Goal: Communication & Community: Answer question/provide support

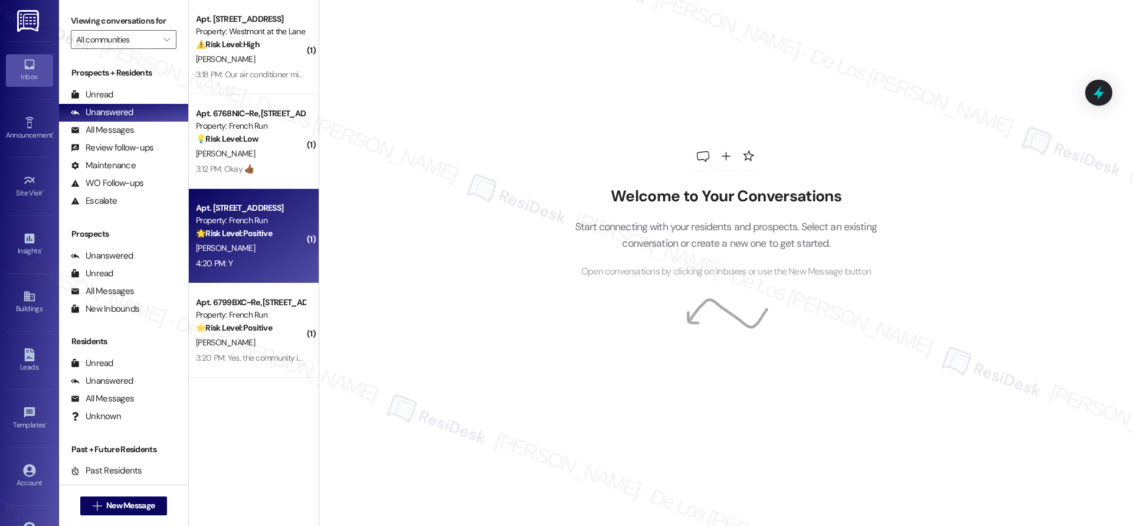
click at [257, 254] on div "[PERSON_NAME]" at bounding box center [251, 248] width 112 height 15
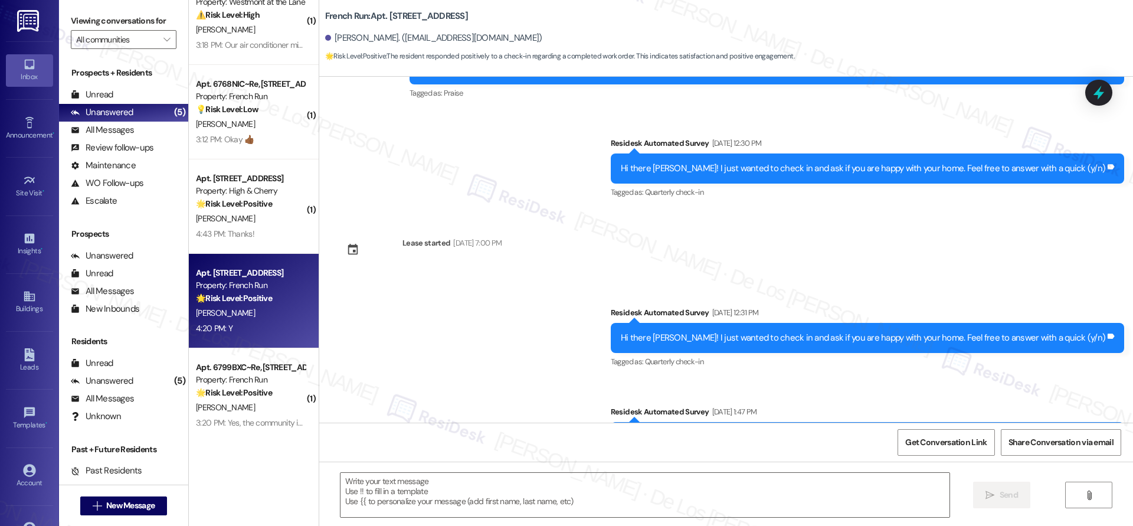
scroll to position [3167, 0]
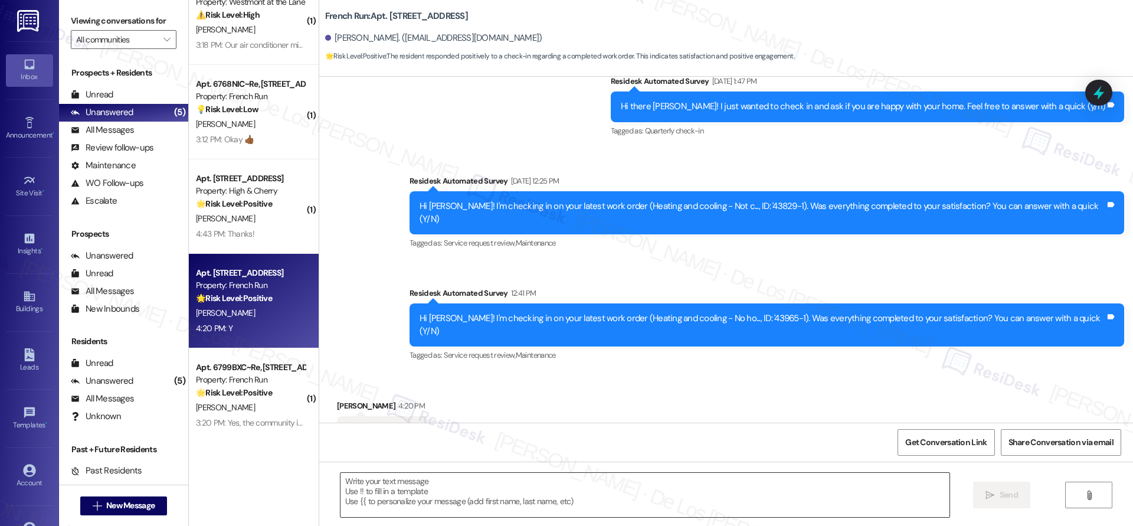
click at [460, 499] on textarea at bounding box center [644, 495] width 609 height 44
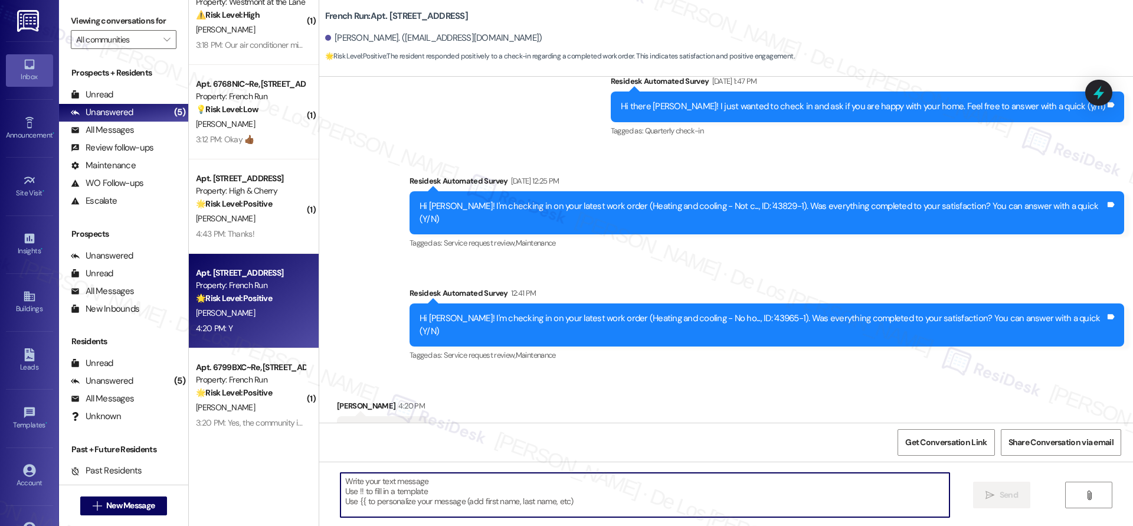
paste textarea "I'm glad to know you're satisfied with your recent work order. If I may ask..ov…"
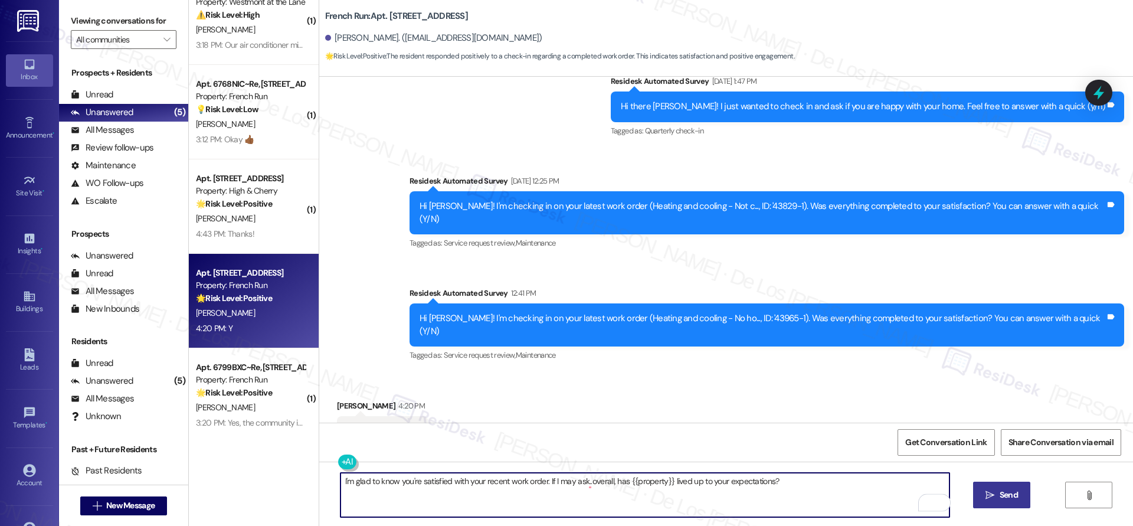
type textarea "I'm glad to know you're satisfied with your recent work order. If I may ask..ov…"
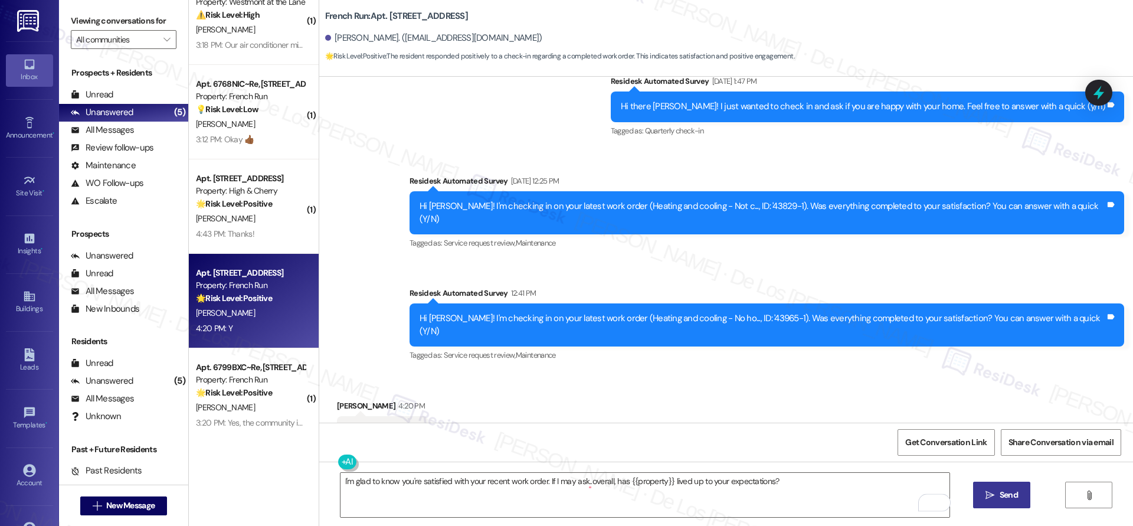
click at [992, 484] on button " Send" at bounding box center [1001, 494] width 57 height 27
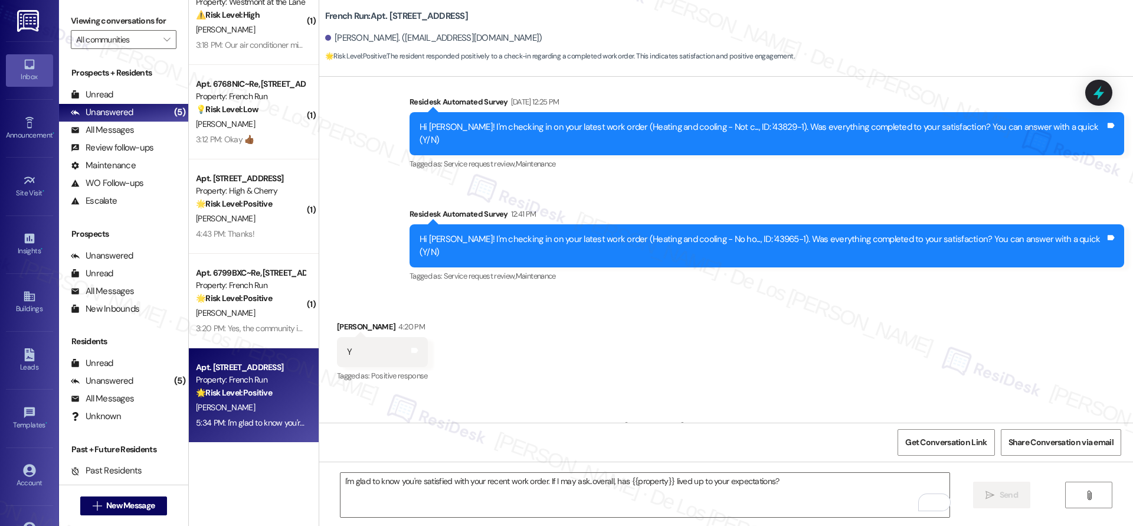
scroll to position [3250, 0]
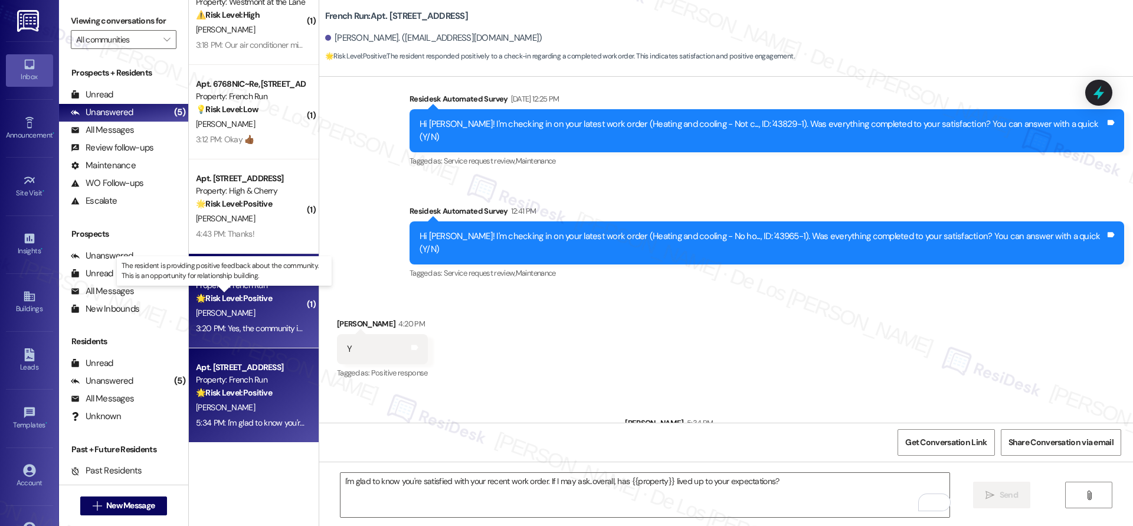
click at [215, 297] on strong "🌟 Risk Level: Positive" at bounding box center [234, 298] width 76 height 11
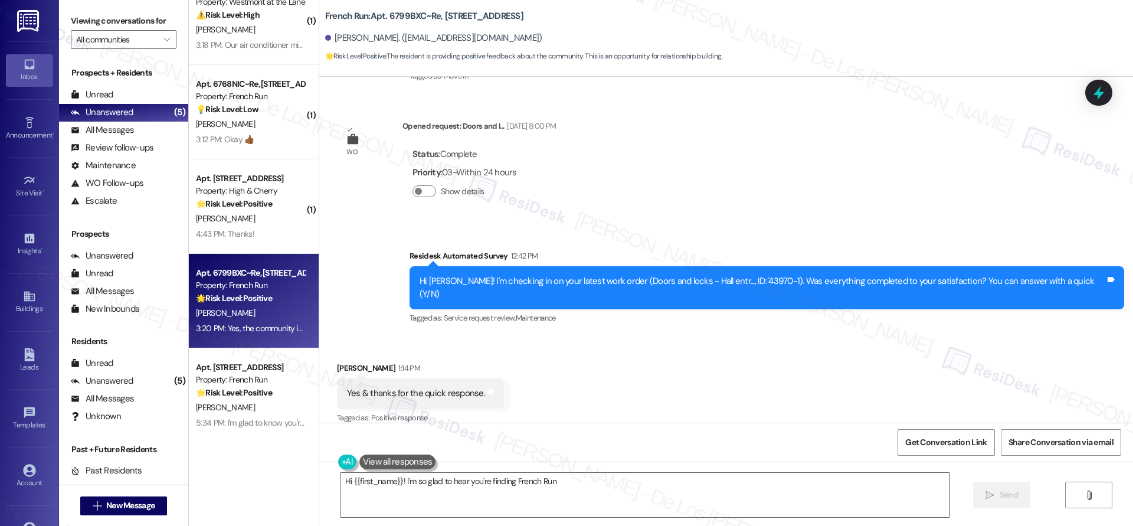
scroll to position [0, 0]
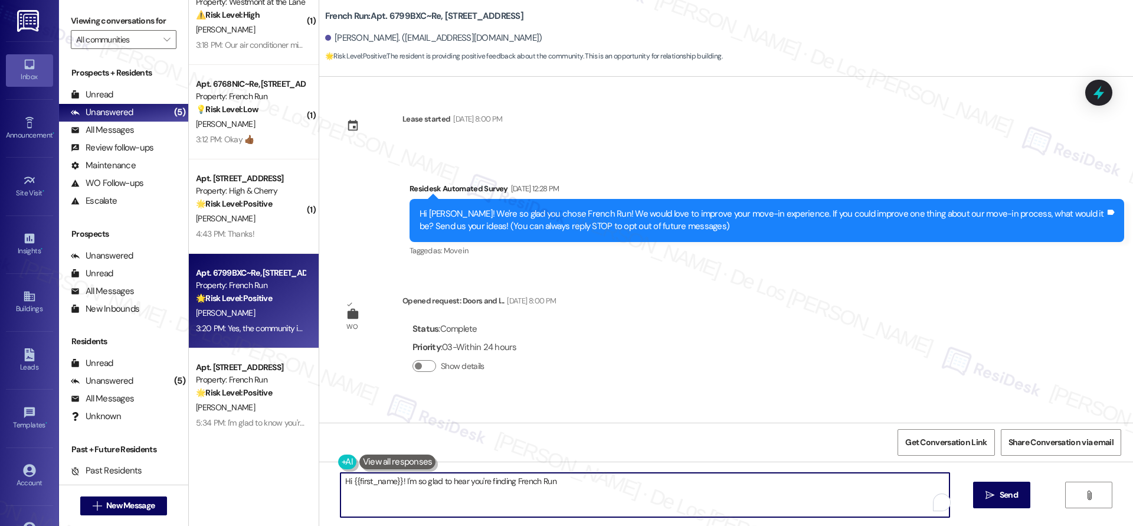
click at [495, 486] on textarea "Hi {{first_name}}! I'm so glad to hear you're finding French Run quiet and frie…" at bounding box center [644, 495] width 609 height 44
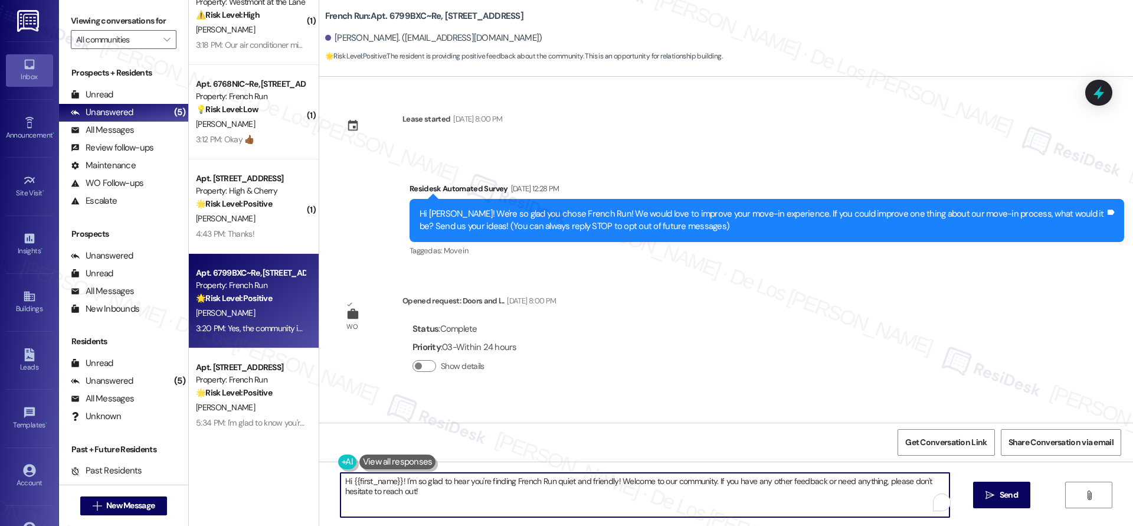
click at [495, 486] on textarea "Hi {{first_name}}! I'm so glad to hear you're finding French Run quiet and frie…" at bounding box center [644, 495] width 609 height 44
paste textarea "Wonderful! Can I ask a quick favor? Would you mind writing us a Google review? …"
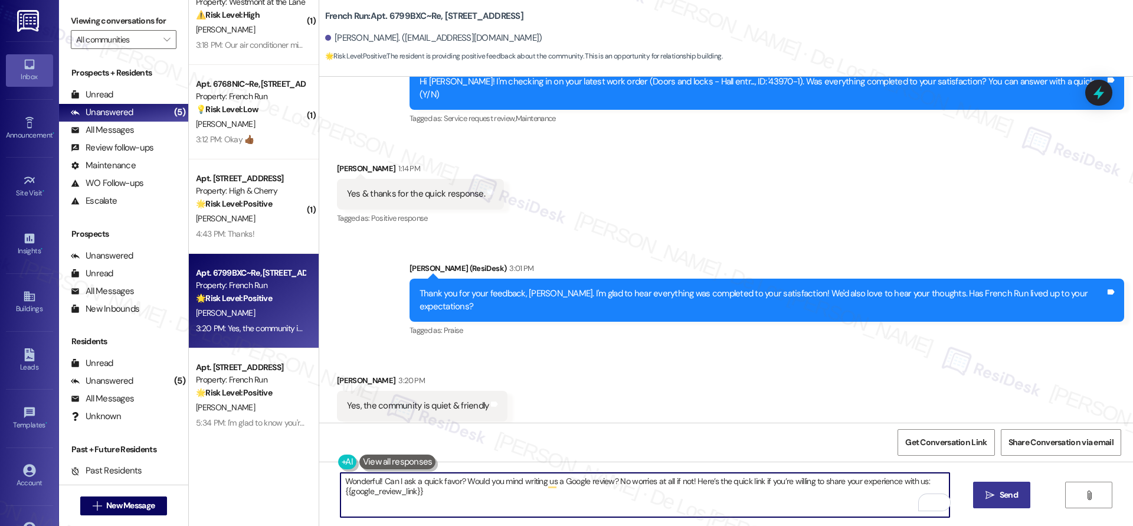
type textarea "Wonderful! Can I ask a quick favor? Would you mind writing us a Google review? …"
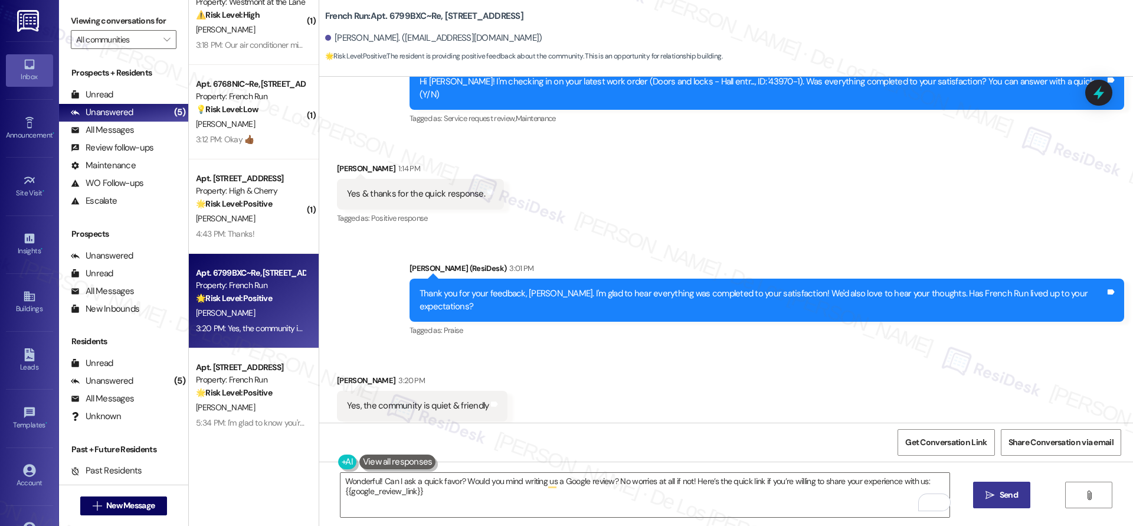
drag, startPoint x: 1023, startPoint y: 498, endPoint x: 1016, endPoint y: 489, distance: 12.2
click at [1023, 498] on button " Send" at bounding box center [1001, 494] width 57 height 27
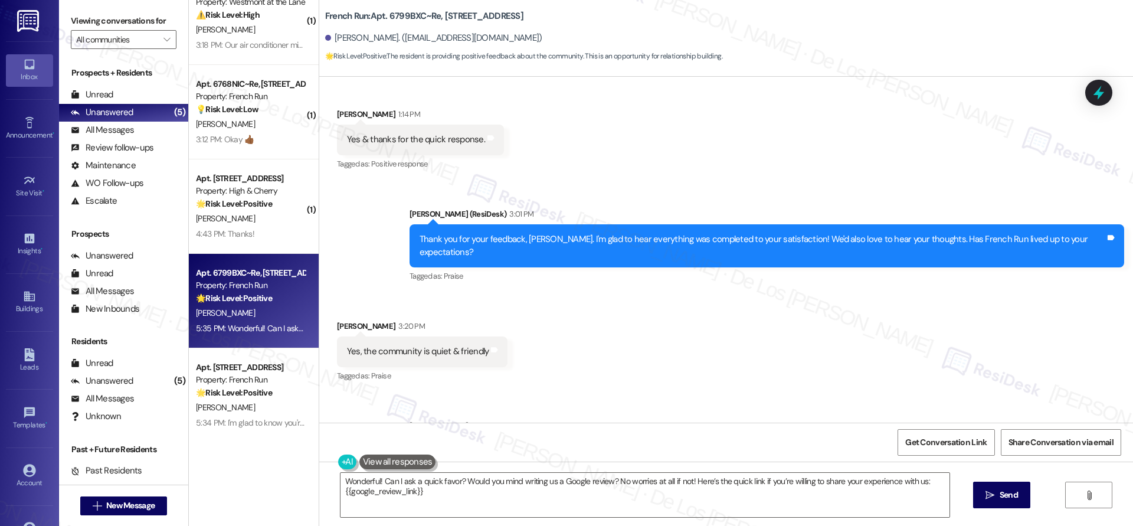
scroll to position [469, 0]
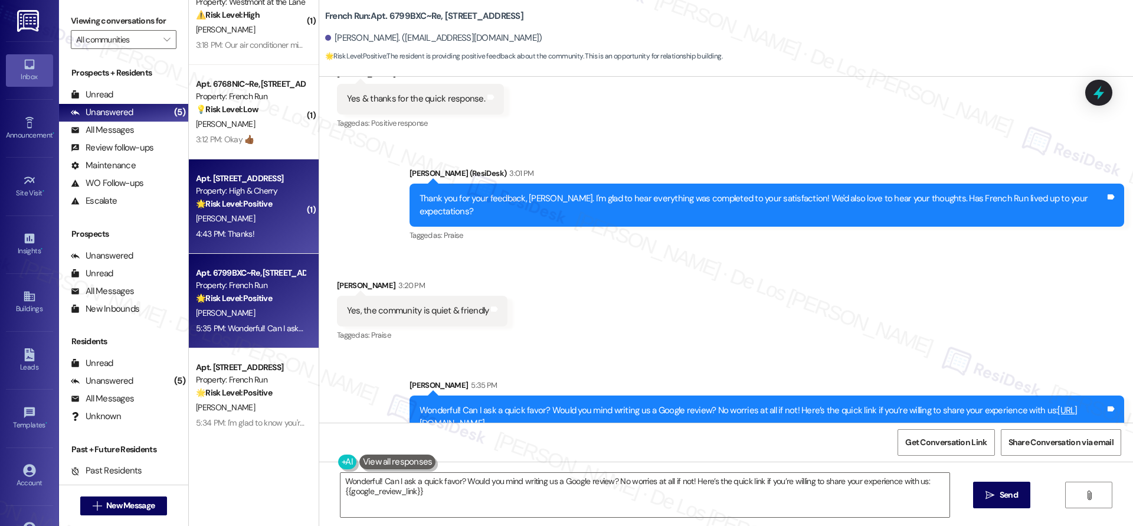
click at [267, 212] on div "[PERSON_NAME]" at bounding box center [251, 218] width 112 height 15
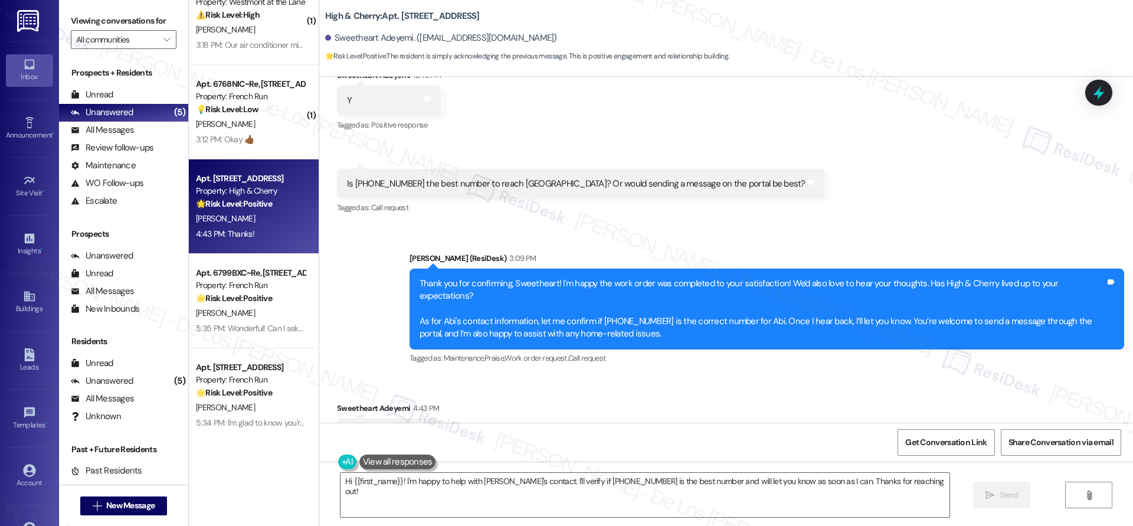
scroll to position [11225, 0]
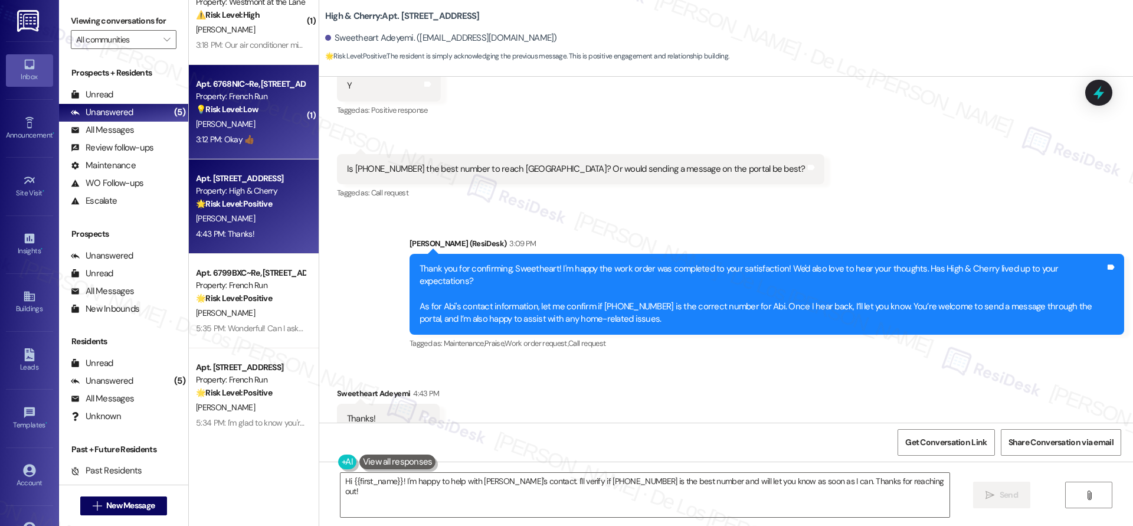
click at [278, 133] on div "3:12 PM: Okay 👍🏾 3:12 PM: Okay 👍🏾" at bounding box center [251, 139] width 112 height 15
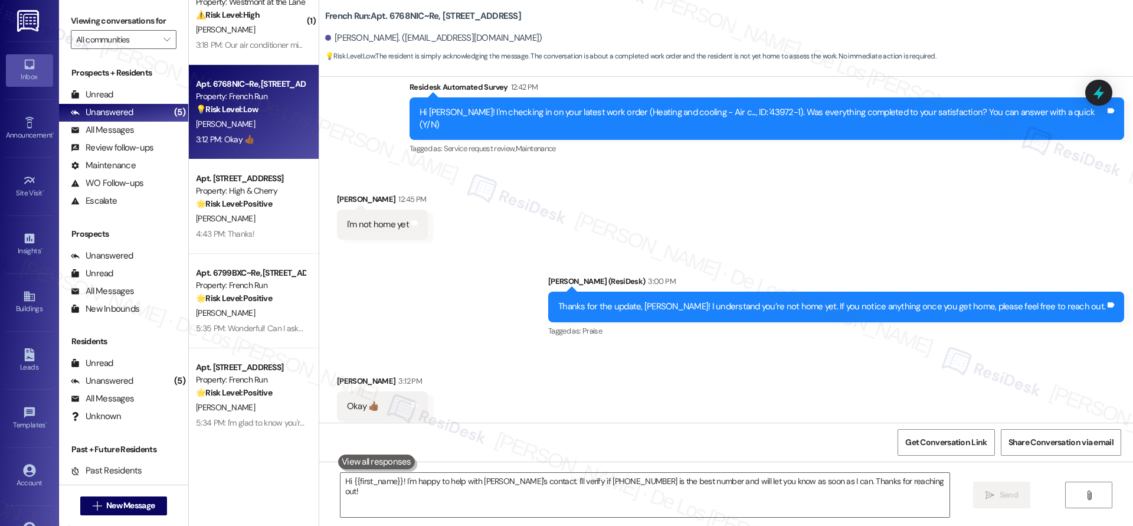
scroll to position [368, 0]
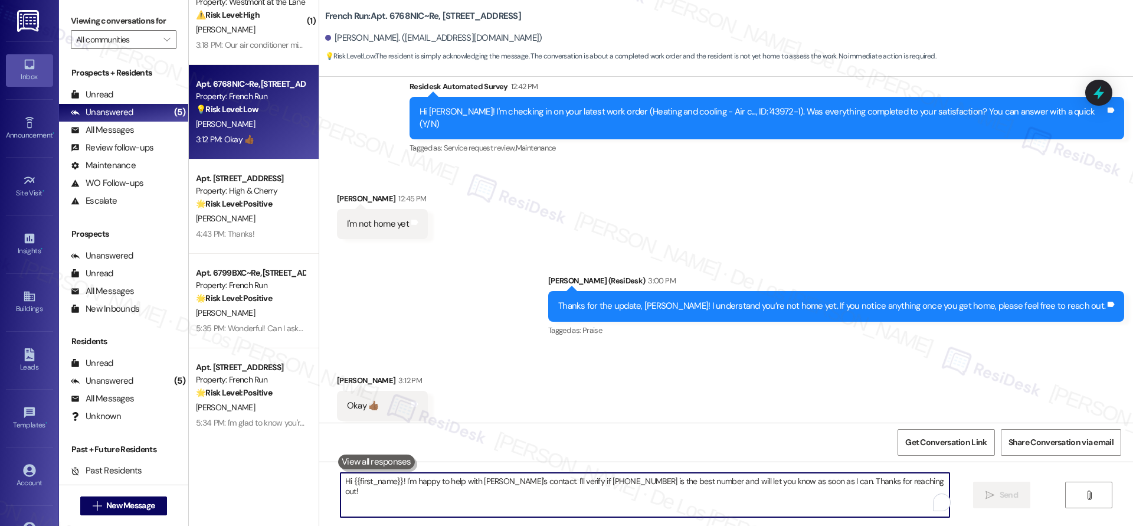
click at [460, 486] on textarea "Hi {{first_name}}! I'm happy to help with [PERSON_NAME]'s contact. I'll verify …" at bounding box center [644, 495] width 609 height 44
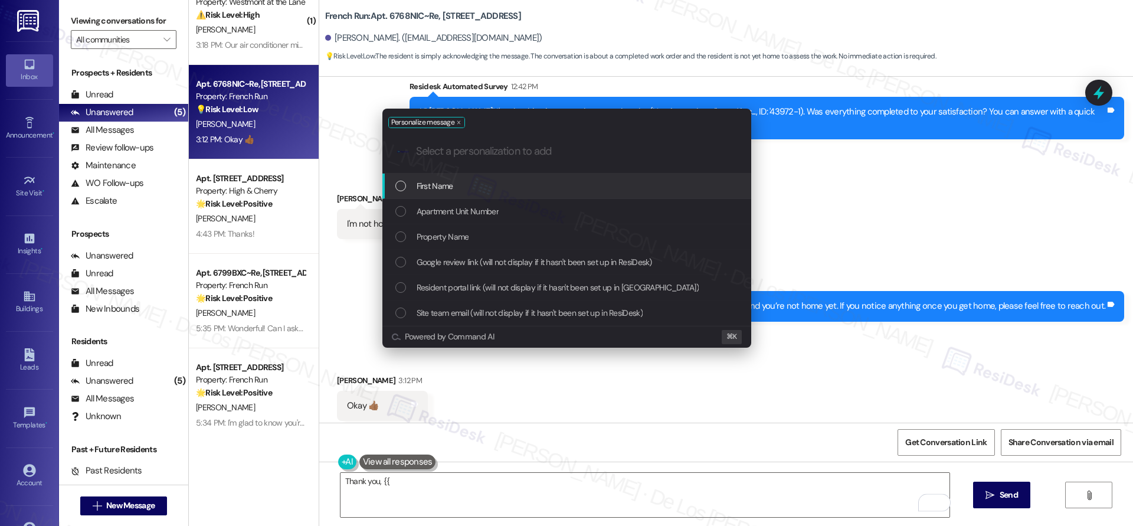
click at [480, 184] on div "First Name" at bounding box center [567, 185] width 345 height 13
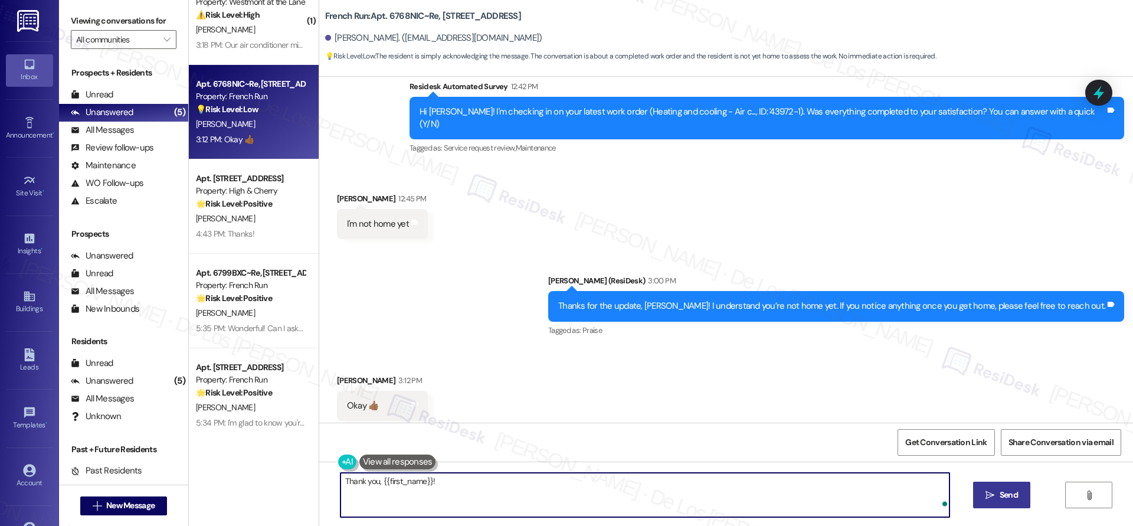
type textarea "Thank you, {{first_name}}!"
click at [988, 497] on icon "" at bounding box center [989, 494] width 9 height 9
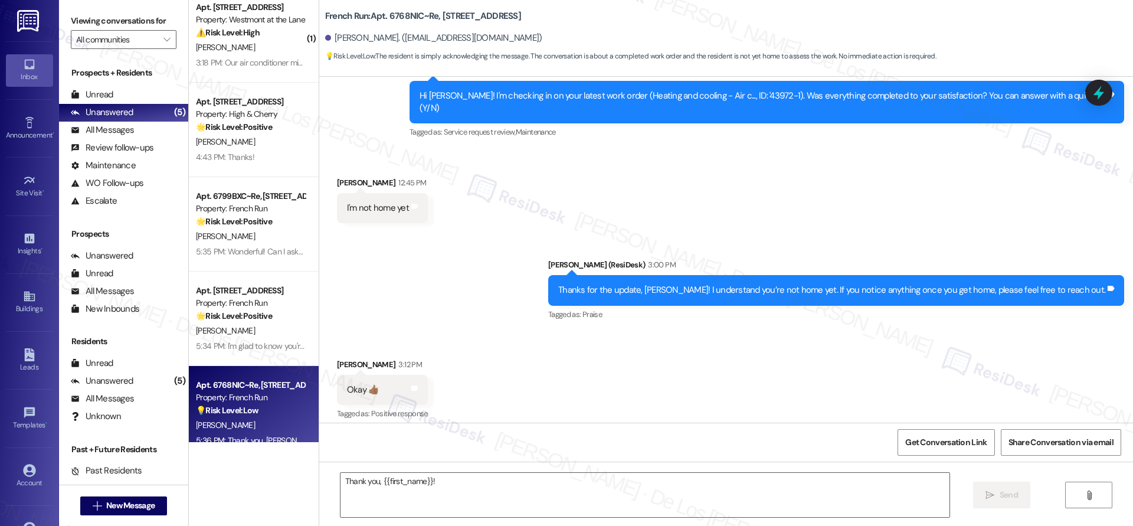
scroll to position [0, 0]
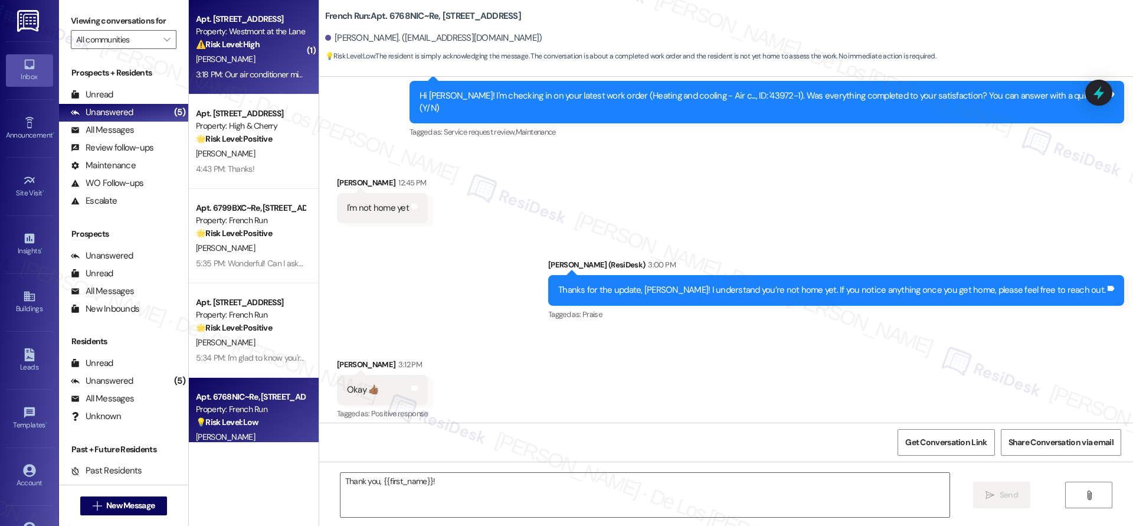
click at [269, 77] on div "3:18 PM: Our air conditioner might be out for a week by the sounds of it 3:18 P…" at bounding box center [316, 74] width 241 height 11
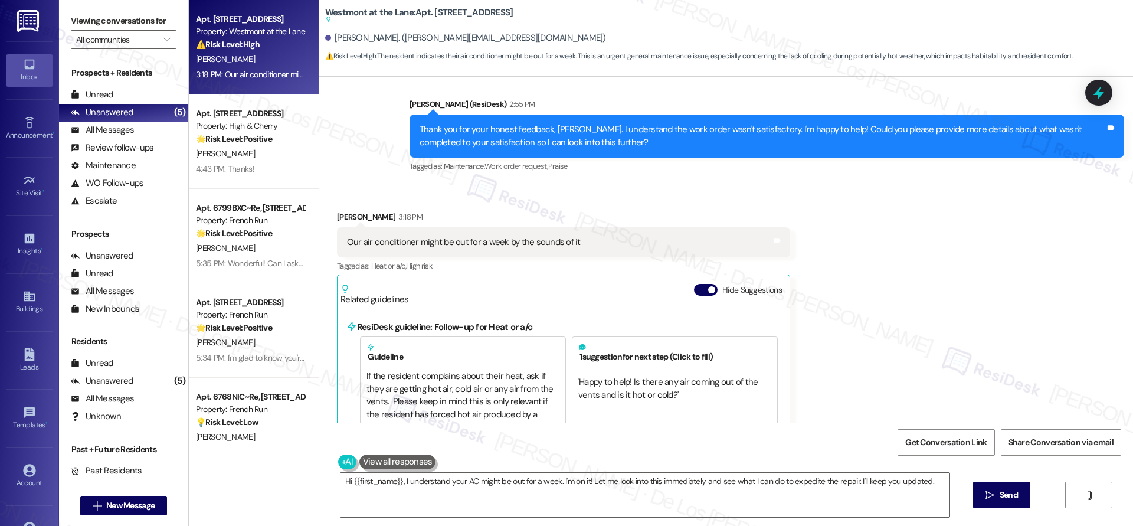
scroll to position [2424, 0]
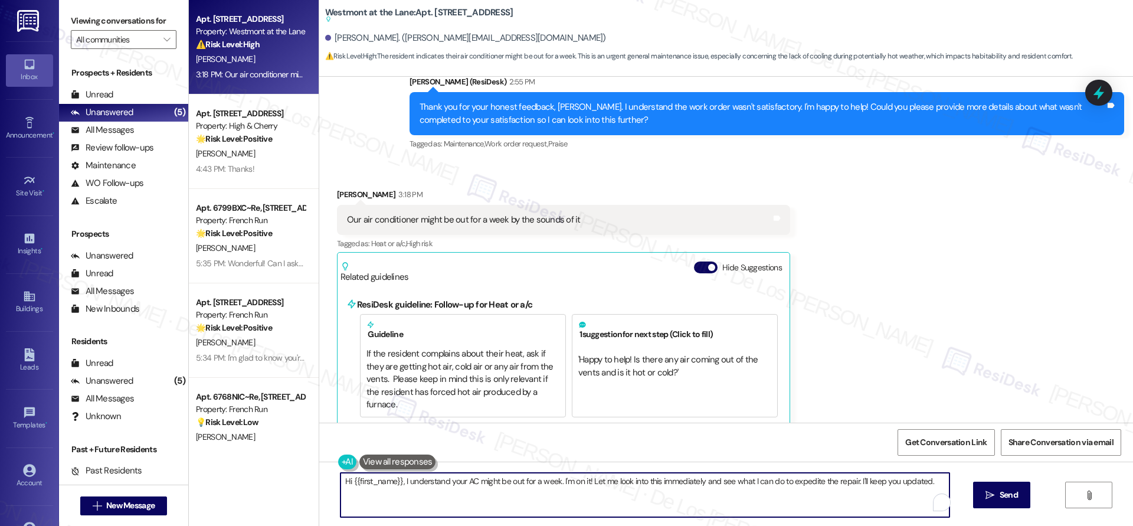
drag, startPoint x: 395, startPoint y: 478, endPoint x: 264, endPoint y: 471, distance: 131.8
click at [265, 471] on div "Apt. 428, [GEOGRAPHIC_DATA] Property: Westmont at the Lane ⚠️ Risk Level: High …" at bounding box center [661, 263] width 944 height 526
drag, startPoint x: 493, startPoint y: 480, endPoint x: 809, endPoint y: 506, distance: 317.3
click at [809, 506] on textarea "I understand your AC might be out for a week. I'm on it! Let me look into this …" at bounding box center [644, 495] width 609 height 44
drag, startPoint x: 493, startPoint y: 483, endPoint x: 593, endPoint y: 496, distance: 100.5
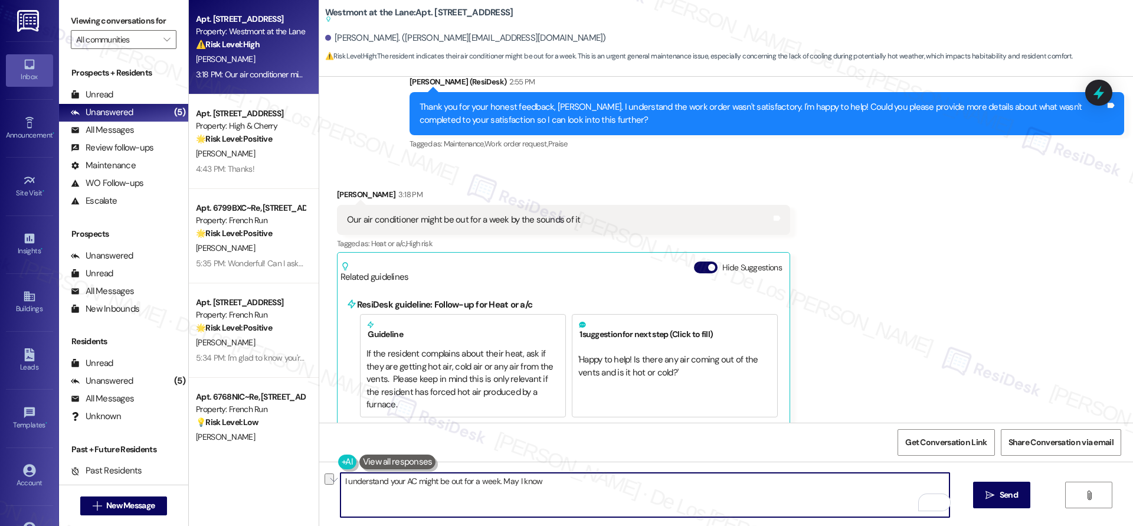
click at [593, 496] on textarea "I understand your AC might be out for a week. May I know" at bounding box center [644, 495] width 609 height 44
drag, startPoint x: 598, startPoint y: 481, endPoint x: 550, endPoint y: 484, distance: 47.9
click at [550, 484] on textarea "I understand your AC might be out for a week. May I know if the maintenance is …" at bounding box center [644, 495] width 609 height 44
click at [660, 487] on textarea "I understand your AC might be out for a week. May I know if the team is aware o…" at bounding box center [644, 495] width 609 height 44
type textarea "I understand your AC might be out for a week. May I know if the team is aware o…"
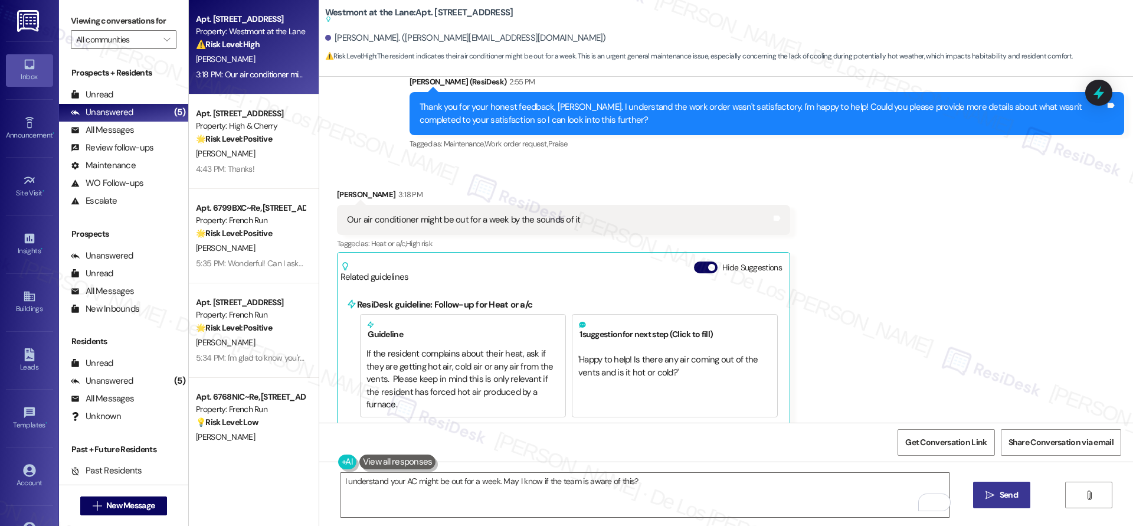
click at [1016, 498] on span "Send" at bounding box center [1009, 495] width 18 height 12
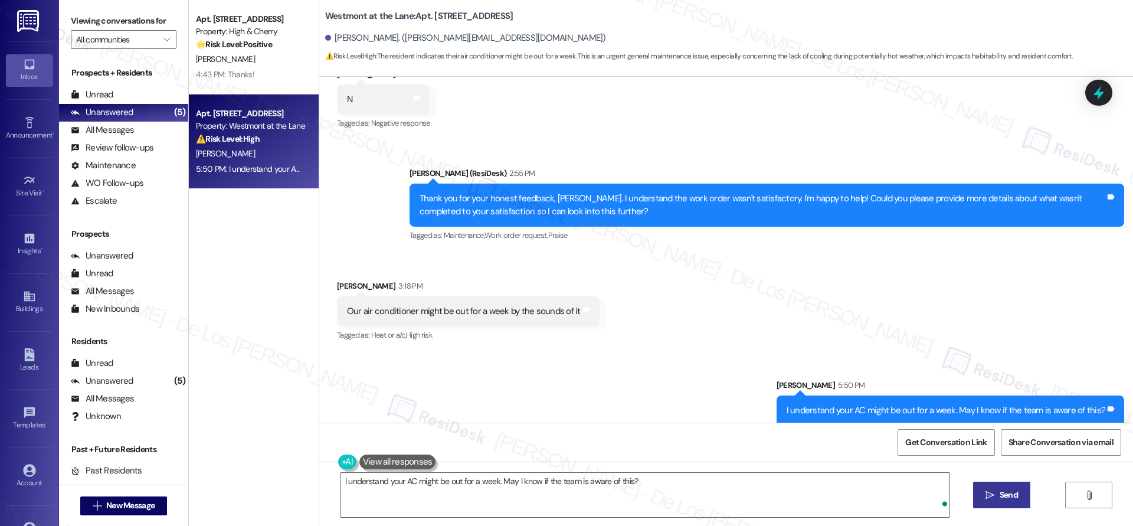
scroll to position [2333, 0]
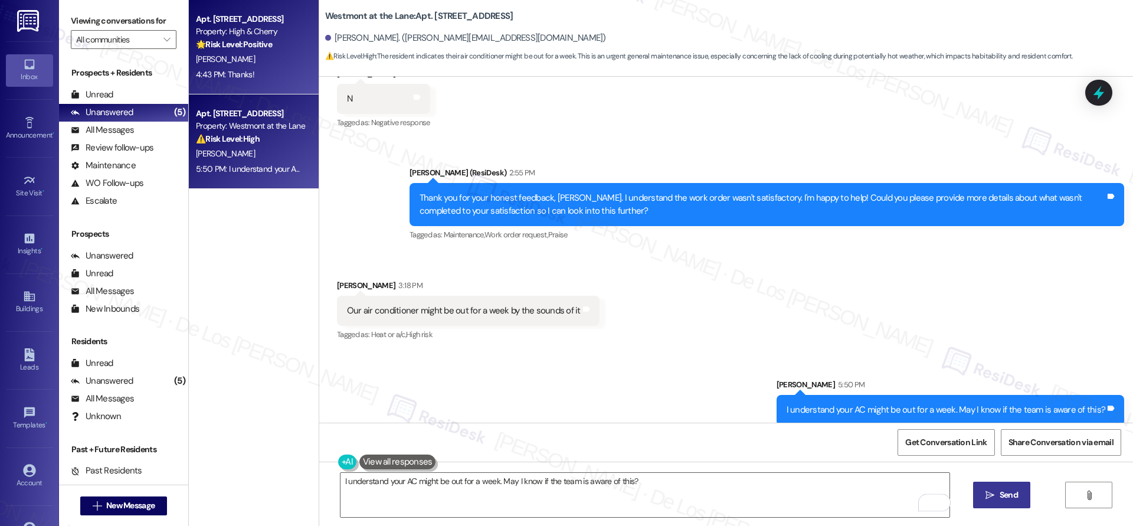
click at [241, 70] on div "4:43 PM: Thanks! 4:43 PM: Thanks!" at bounding box center [225, 74] width 58 height 11
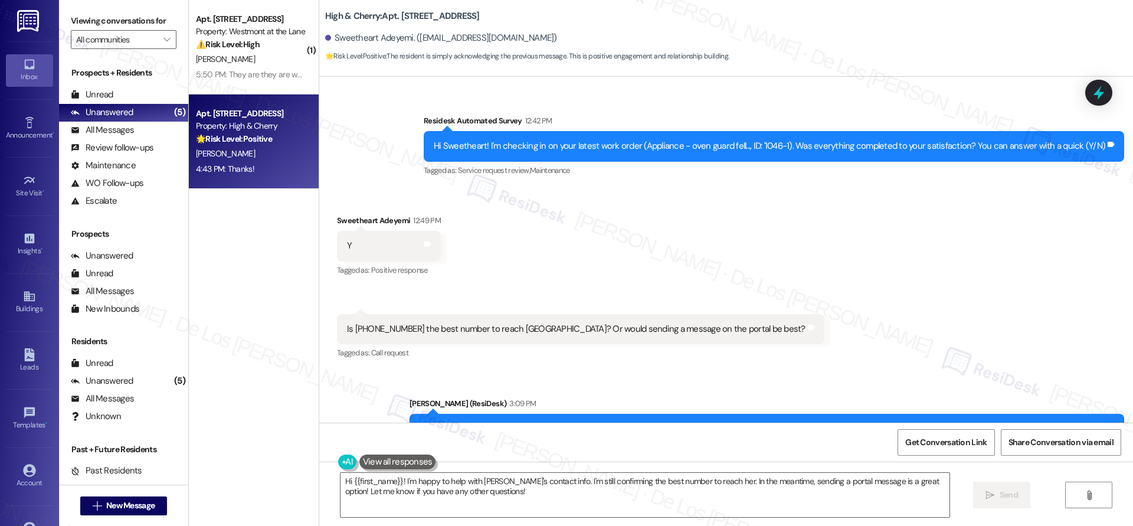
scroll to position [11225, 0]
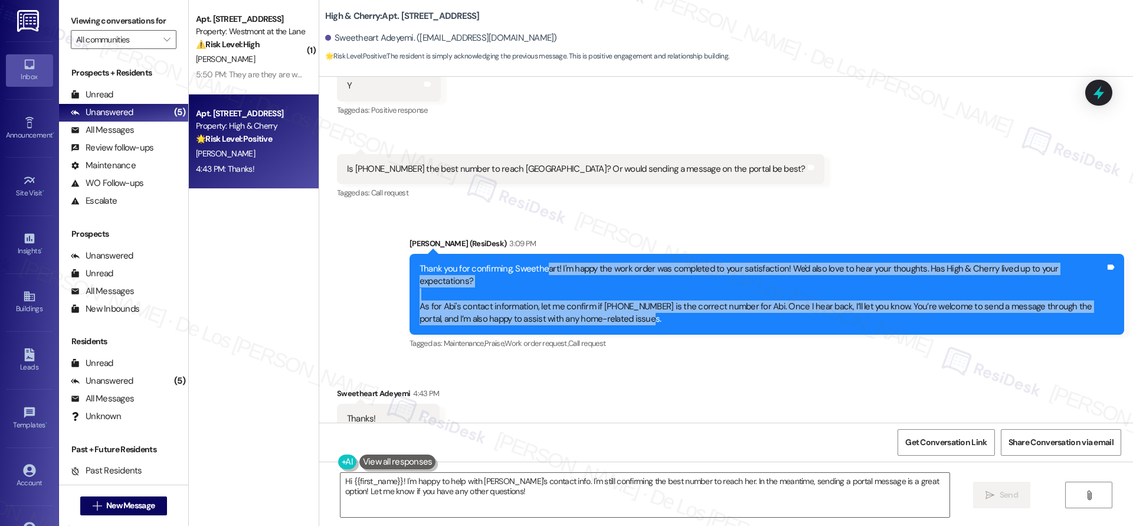
drag, startPoint x: 535, startPoint y: 239, endPoint x: 670, endPoint y: 286, distance: 142.9
click at [670, 286] on div "Thank you for confirming, Sweetheart! I'm happy the work order was completed to…" at bounding box center [763, 294] width 686 height 63
click at [622, 283] on div "Thank you for confirming, Sweetheart! I'm happy the work order was completed to…" at bounding box center [763, 294] width 686 height 63
drag, startPoint x: 431, startPoint y: 235, endPoint x: 549, endPoint y: 311, distance: 140.1
click at [549, 311] on div "[PERSON_NAME] (ResiDesk) 3:09 PM Thank you for confirming, Sweetheart! I'm happ…" at bounding box center [767, 294] width 715 height 114
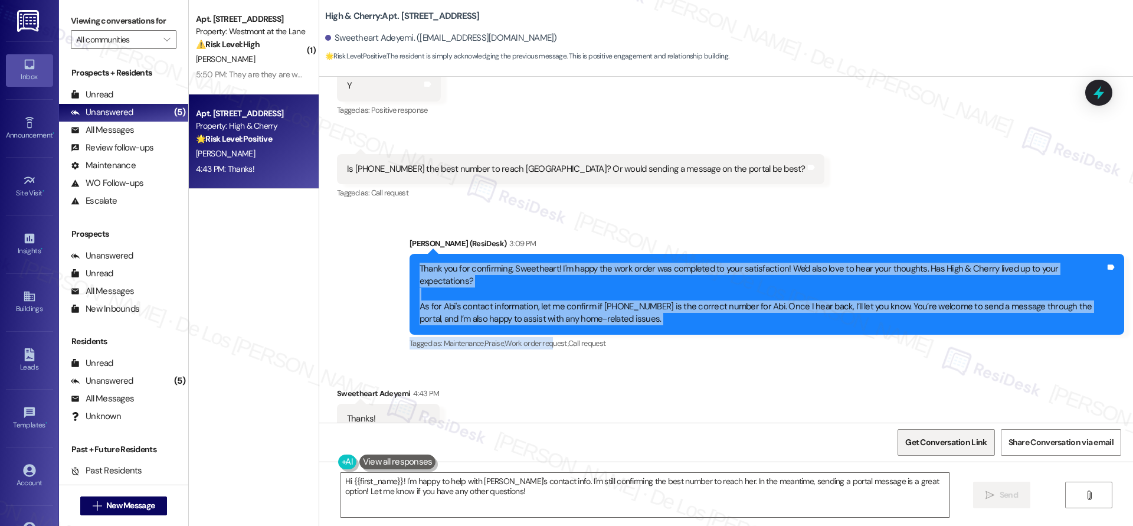
click at [962, 440] on span "Get Conversation Link" at bounding box center [945, 442] width 81 height 12
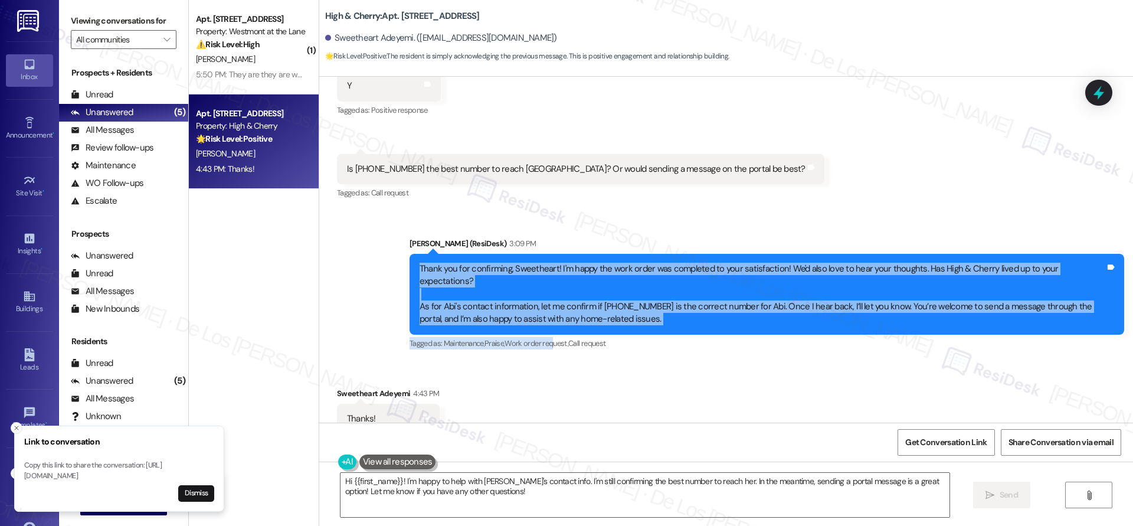
click at [21, 422] on button "Close toast" at bounding box center [17, 428] width 12 height 12
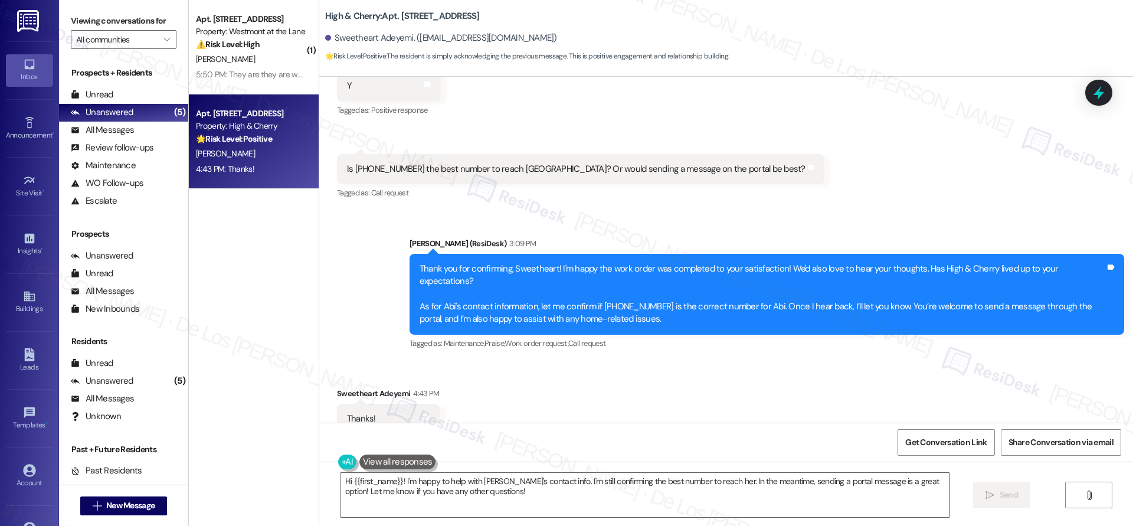
click at [510, 361] on div "Received via SMS Sweetheart Adeyemi 4:43 PM Thanks! Tags and notes Tagged as: P…" at bounding box center [726, 411] width 814 height 100
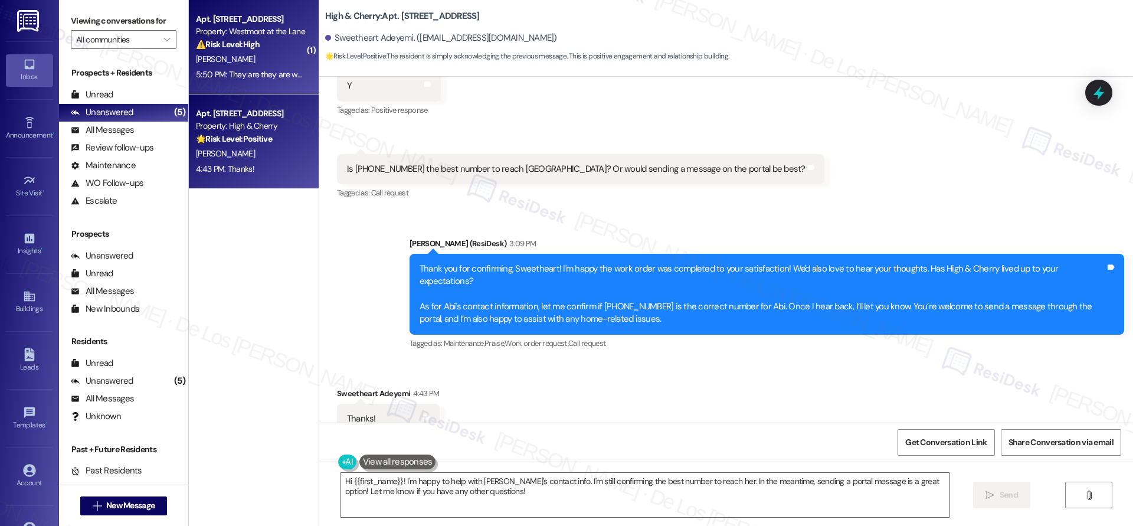
click at [266, 51] on div "Apt. 428, [GEOGRAPHIC_DATA] Property: Westmont at the Lane ⚠️ Risk Level: High …" at bounding box center [251, 32] width 112 height 40
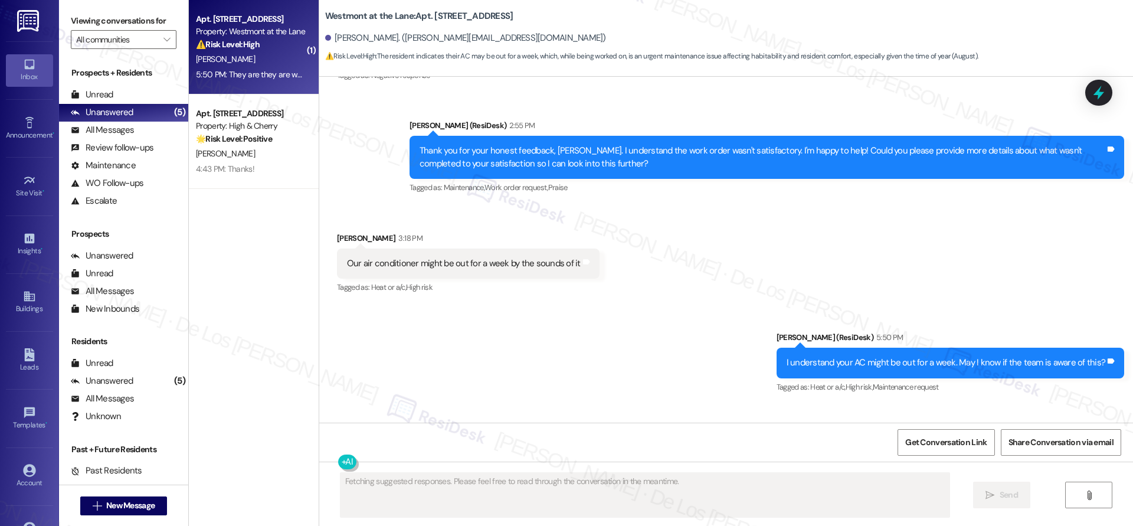
scroll to position [2449, 0]
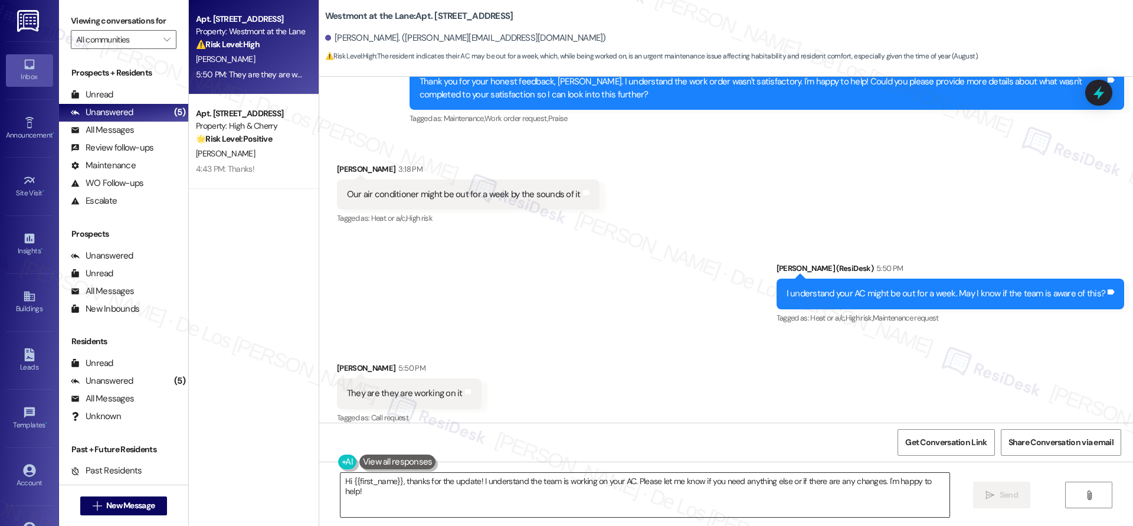
click at [387, 503] on textarea "Hi {{first_name}}, thanks for the update! I understand the team is working on y…" at bounding box center [644, 495] width 609 height 44
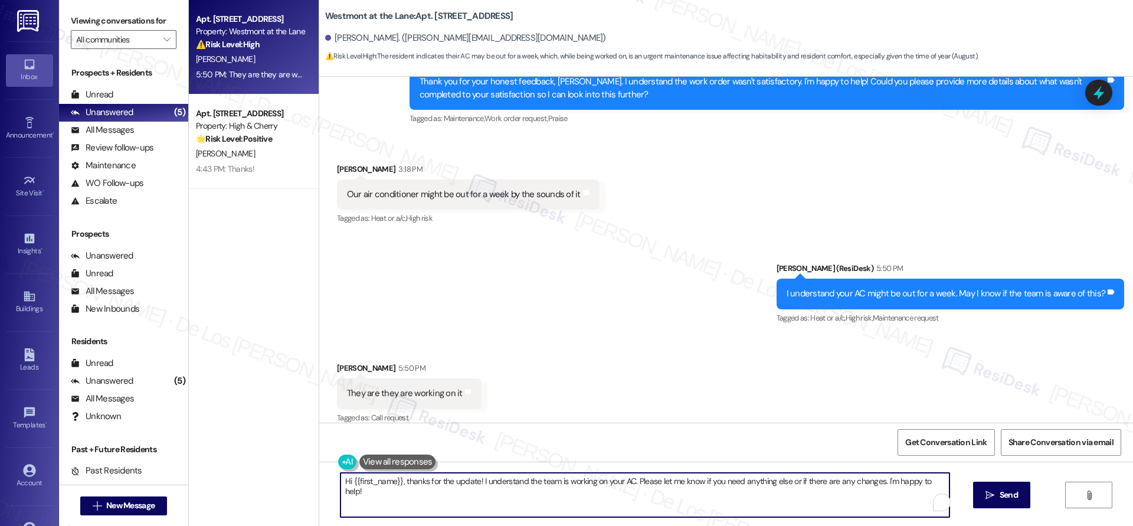
click at [387, 503] on textarea "Hi {{first_name}}, thanks for the update! I understand the team is working on y…" at bounding box center [644, 495] width 609 height 44
click at [454, 515] on textarea "Hi {{first_name}}, thanks for the update! I understand the team is working on y…" at bounding box center [644, 495] width 609 height 44
drag, startPoint x: 399, startPoint y: 481, endPoint x: 324, endPoint y: 473, distance: 76.0
click at [334, 473] on div "Hi {{first_name}}, thanks for the update! I understand the team is working on y…" at bounding box center [639, 494] width 610 height 45
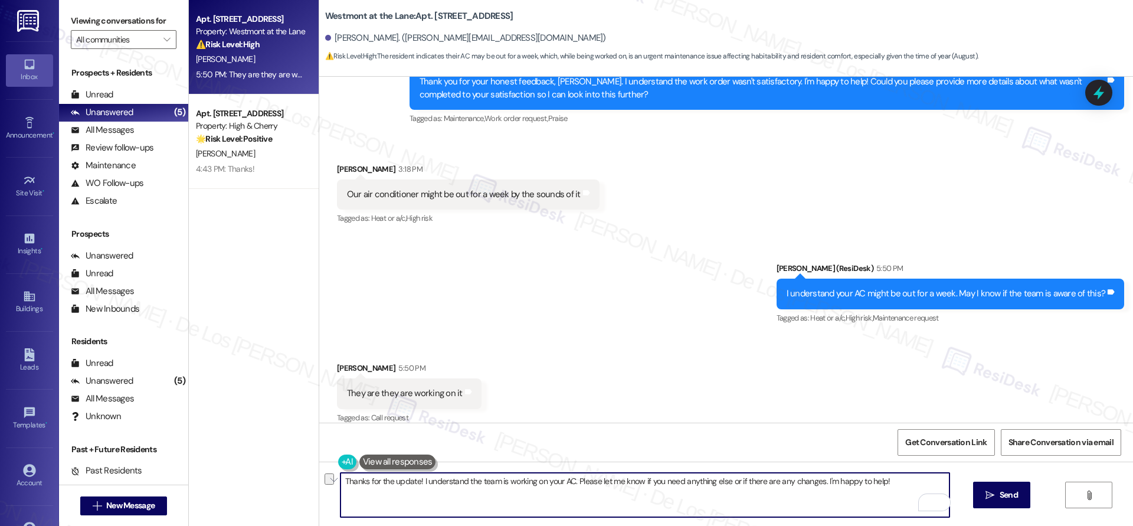
drag, startPoint x: 454, startPoint y: 478, endPoint x: 412, endPoint y: 478, distance: 42.5
click at [412, 478] on textarea "Thanks for the update! I understand the team is working on your AC. Please let …" at bounding box center [644, 495] width 609 height 44
type textarea "Thanks for the update! It's good to know that the team is working on your AC. P…"
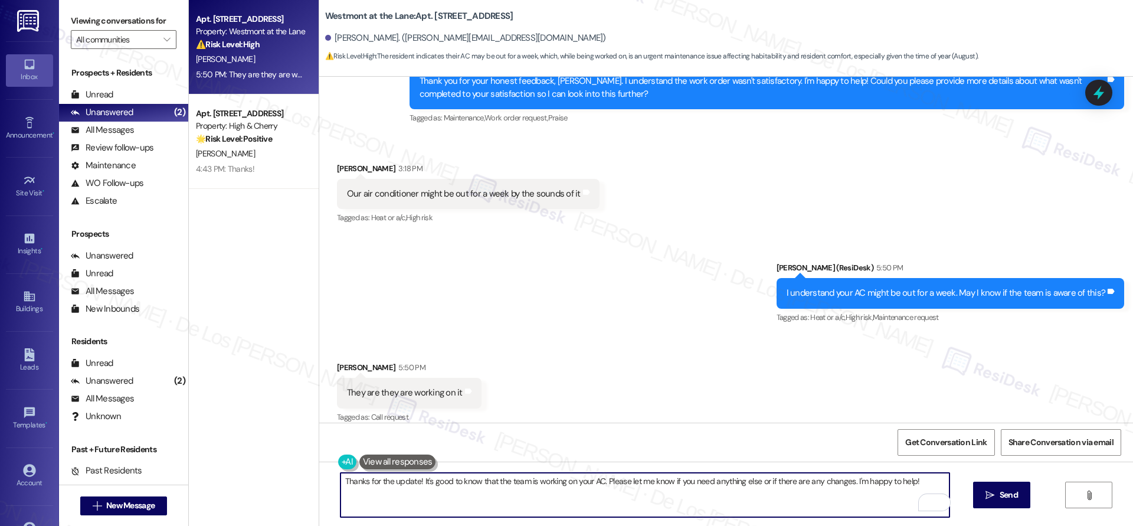
click at [918, 481] on textarea "Thanks for the update! It's good to know that the team is working on your AC. P…" at bounding box center [644, 495] width 609 height 44
click at [997, 497] on span "Send" at bounding box center [1008, 495] width 23 height 12
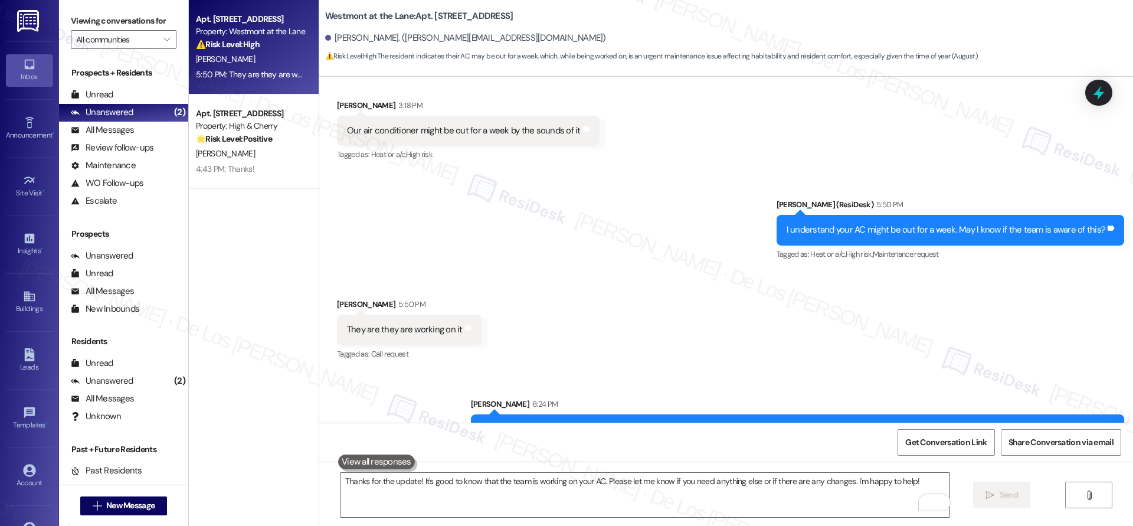
scroll to position [2532, 0]
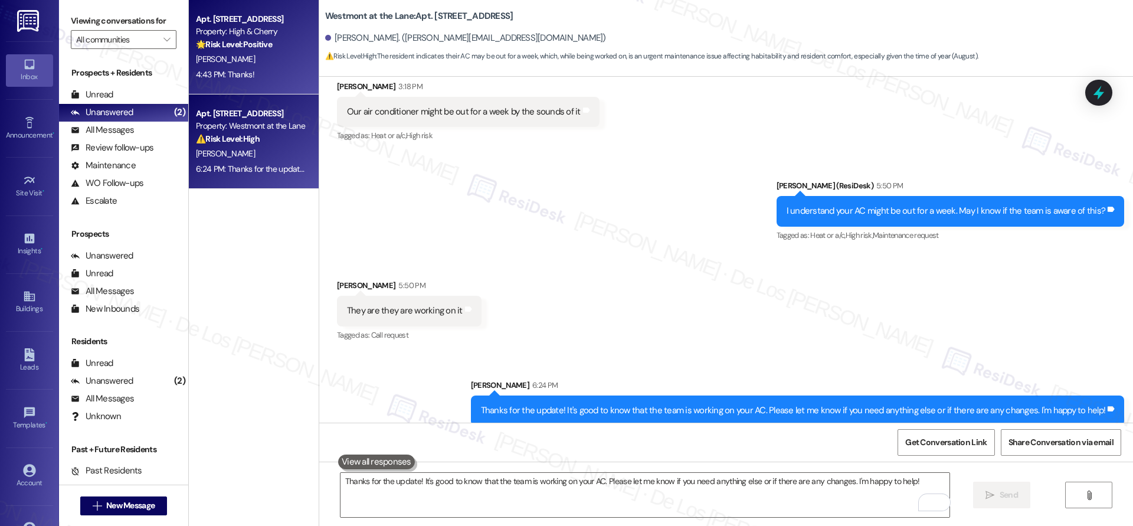
click at [247, 77] on div "4:43 PM: Thanks! 4:43 PM: Thanks!" at bounding box center [251, 74] width 112 height 15
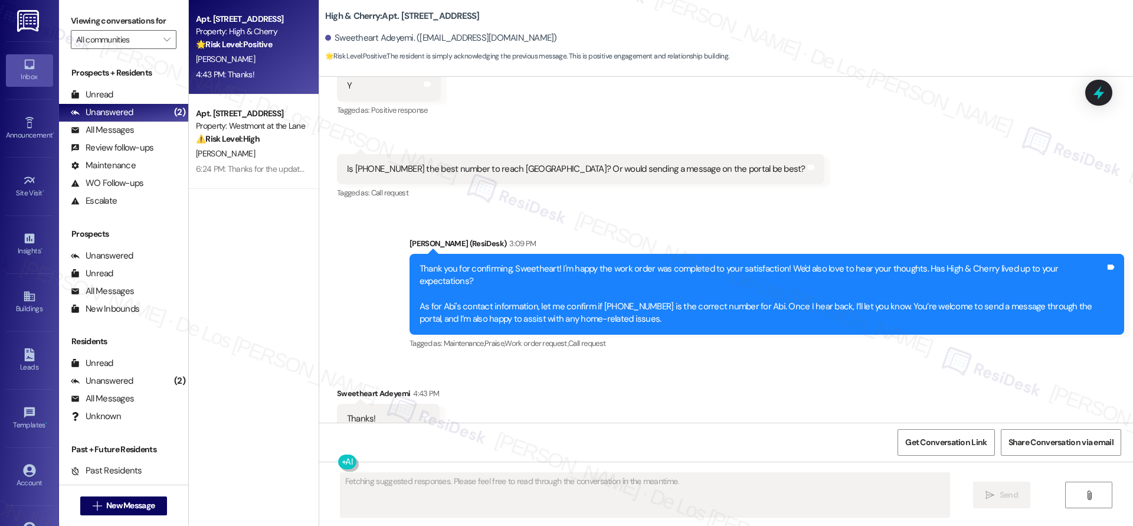
scroll to position [11225, 0]
click at [121, 92] on div "Unread (0)" at bounding box center [123, 95] width 129 height 18
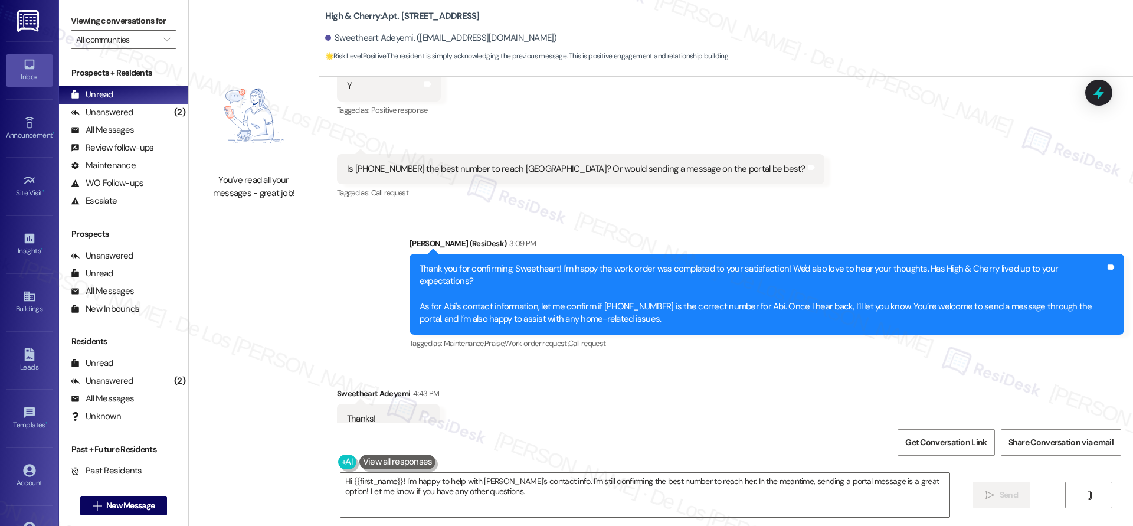
click at [795, 167] on div "Received via SMS Sweetheart Adeyemi 12:49 PM Y Tags and notes Tagged as: Positi…" at bounding box center [726, 119] width 814 height 183
